Goal: Task Accomplishment & Management: Manage account settings

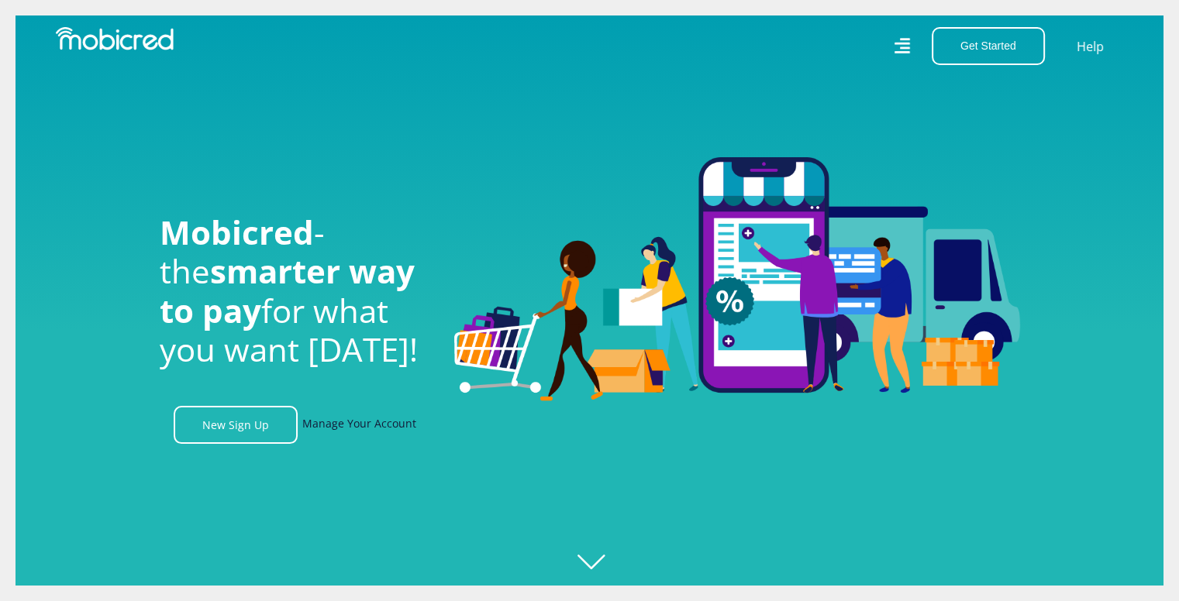
scroll to position [0, 1104]
click at [319, 426] on link "Manage Your Account" at bounding box center [359, 425] width 114 height 38
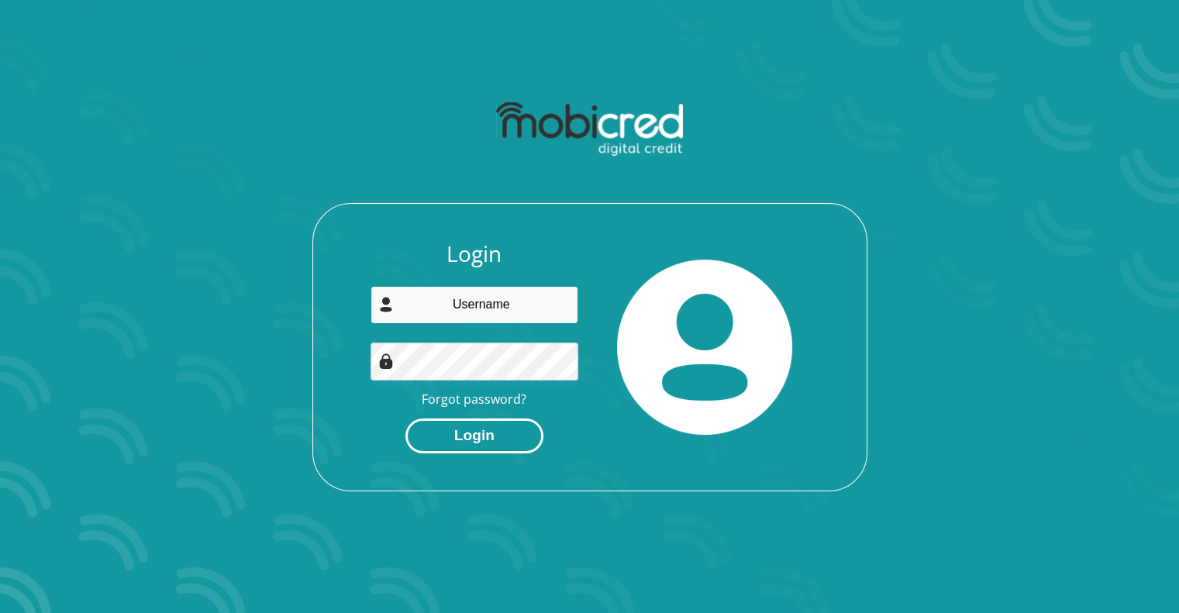
type input "jama.mcoteli@gmail.com"
click at [474, 431] on button "Login" at bounding box center [474, 436] width 138 height 35
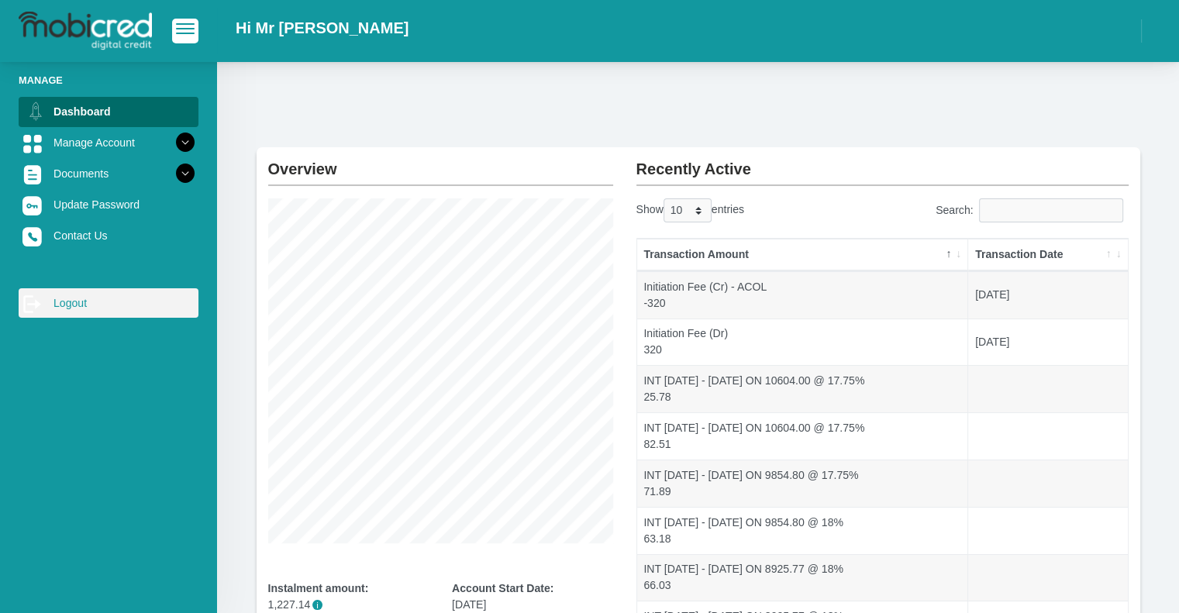
click at [55, 306] on link "log out Logout" at bounding box center [109, 302] width 180 height 29
